Goal: Information Seeking & Learning: Check status

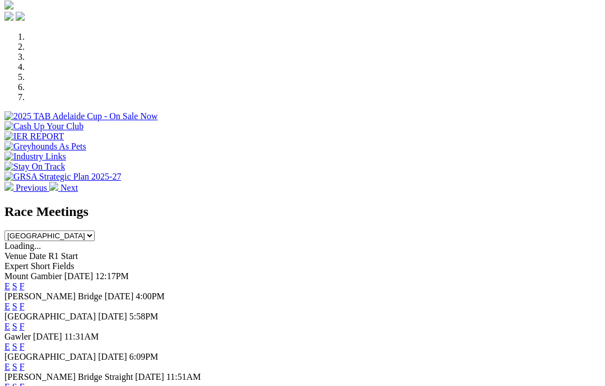
scroll to position [376, 0]
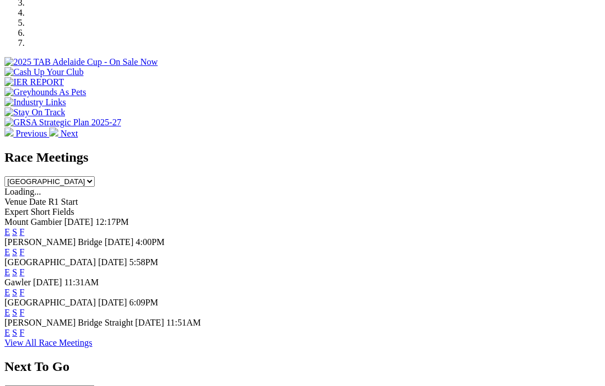
click at [25, 227] on link "F" at bounding box center [22, 232] width 5 height 10
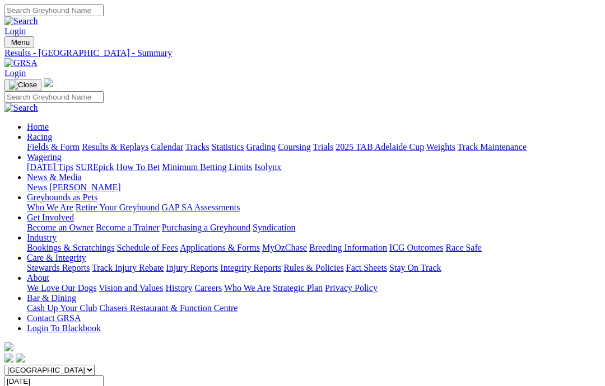
click at [86, 253] on link "Care & Integrity" at bounding box center [56, 258] width 59 height 10
click at [281, 263] on link "Integrity Reports" at bounding box center [250, 268] width 61 height 10
